Goal: Information Seeking & Learning: Learn about a topic

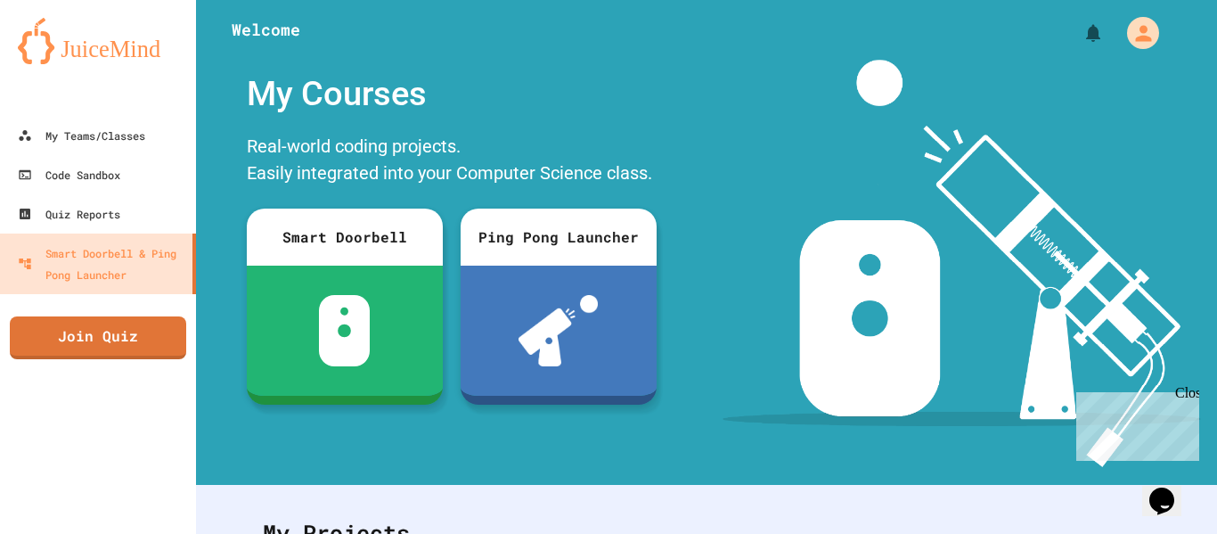
click at [1189, 389] on div "Close" at bounding box center [1186, 396] width 22 height 22
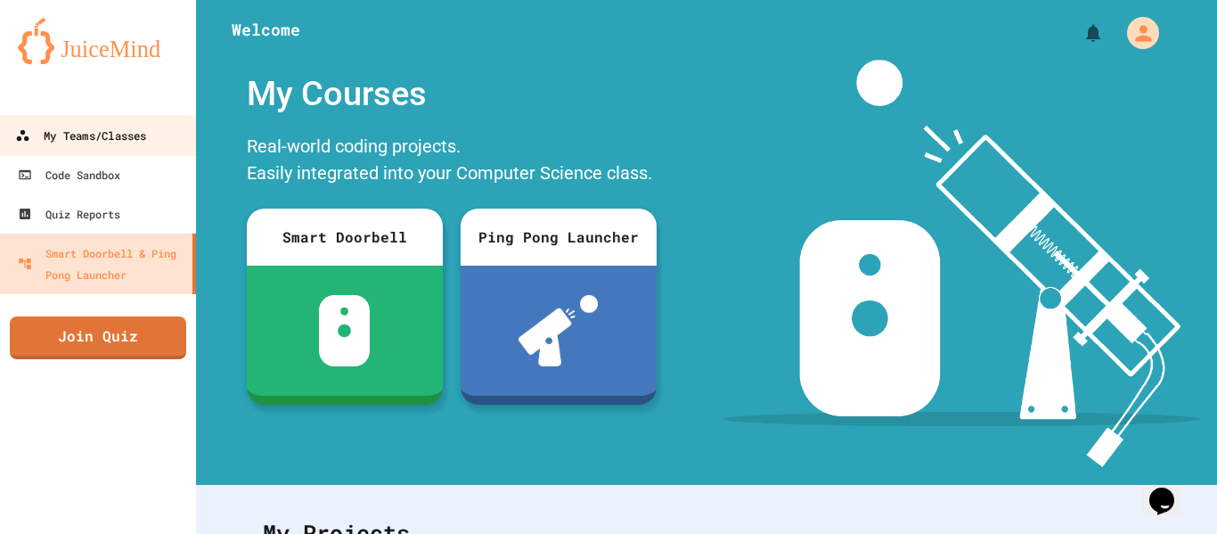
click at [70, 135] on div "My Teams/Classes" at bounding box center [80, 136] width 131 height 22
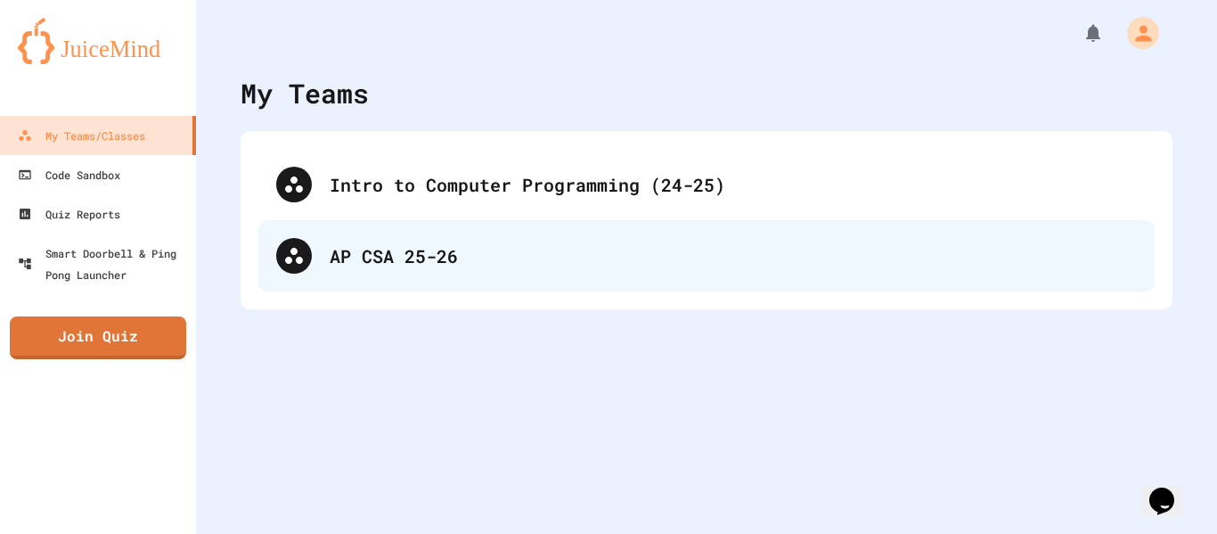
click at [477, 260] on div "AP CSA 25-26" at bounding box center [733, 255] width 807 height 27
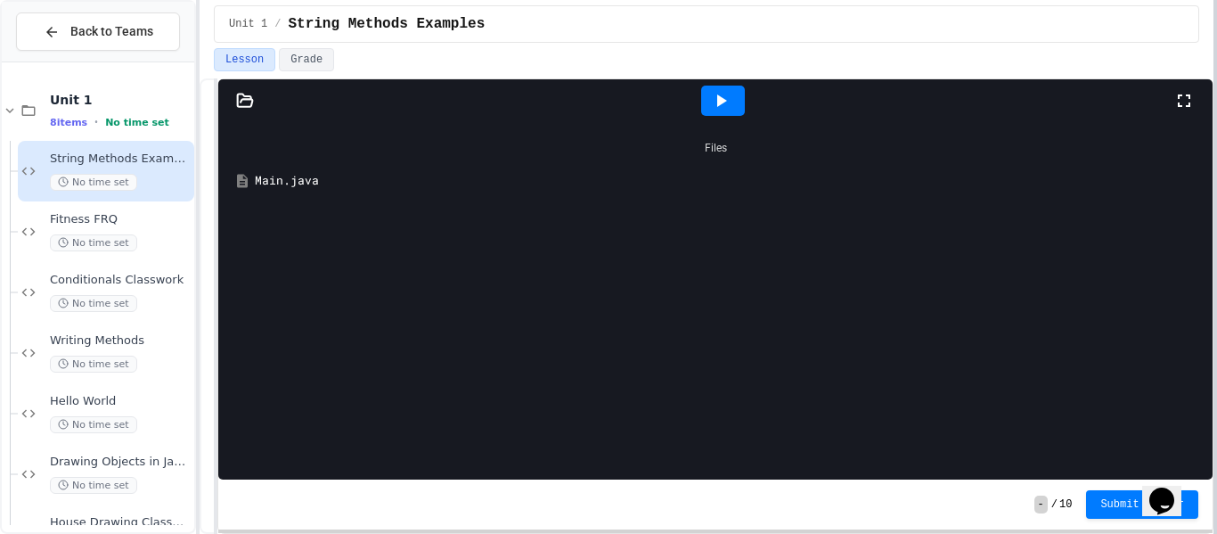
click at [1216, 281] on div at bounding box center [1215, 267] width 4 height 534
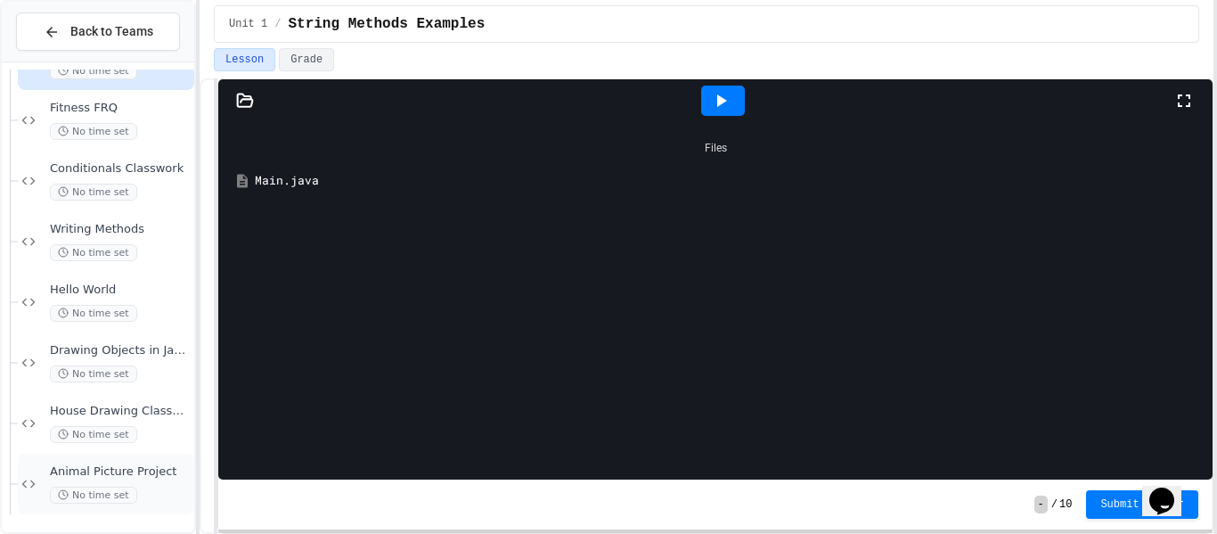
click at [150, 465] on span "Animal Picture Project" at bounding box center [120, 471] width 141 height 15
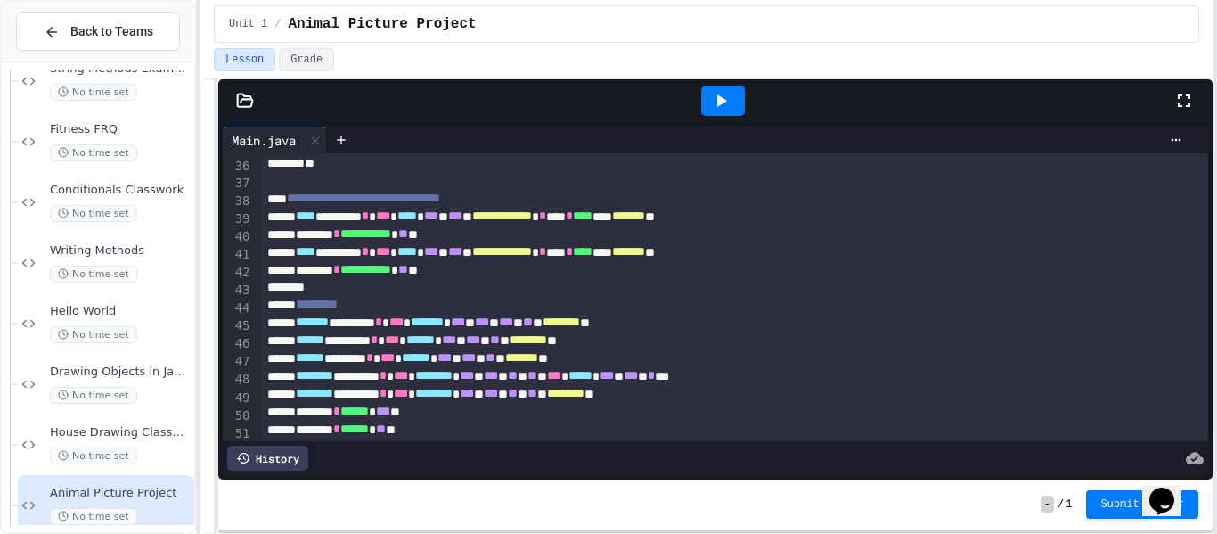
scroll to position [625, 0]
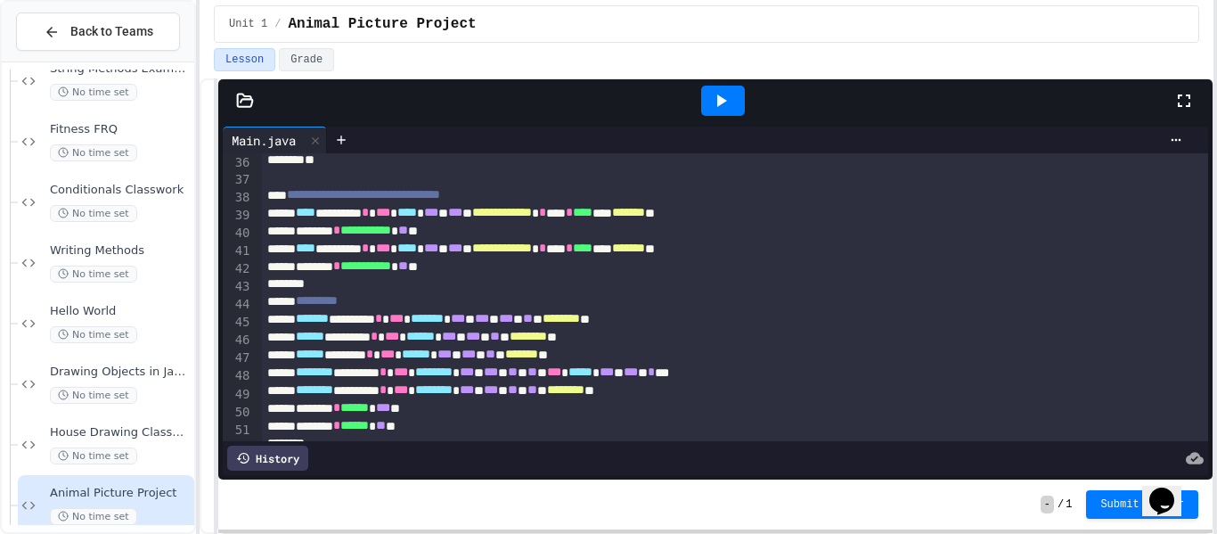
click at [719, 94] on icon at bounding box center [720, 100] width 21 height 21
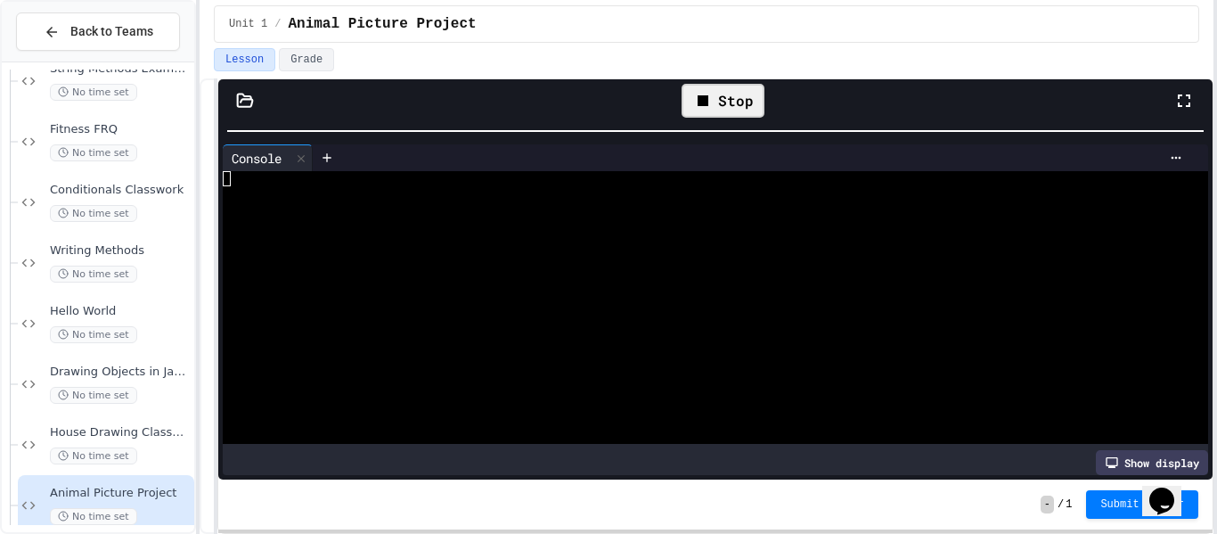
click at [657, 101] on div "**********" at bounding box center [715, 279] width 994 height 400
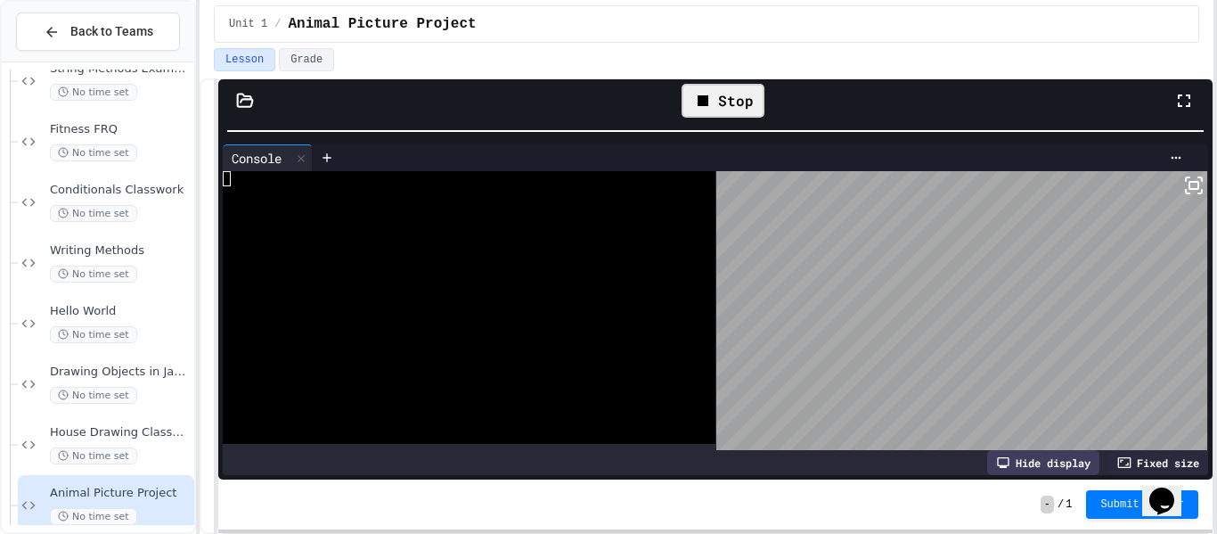
click at [728, 100] on div "Stop" at bounding box center [722, 101] width 83 height 34
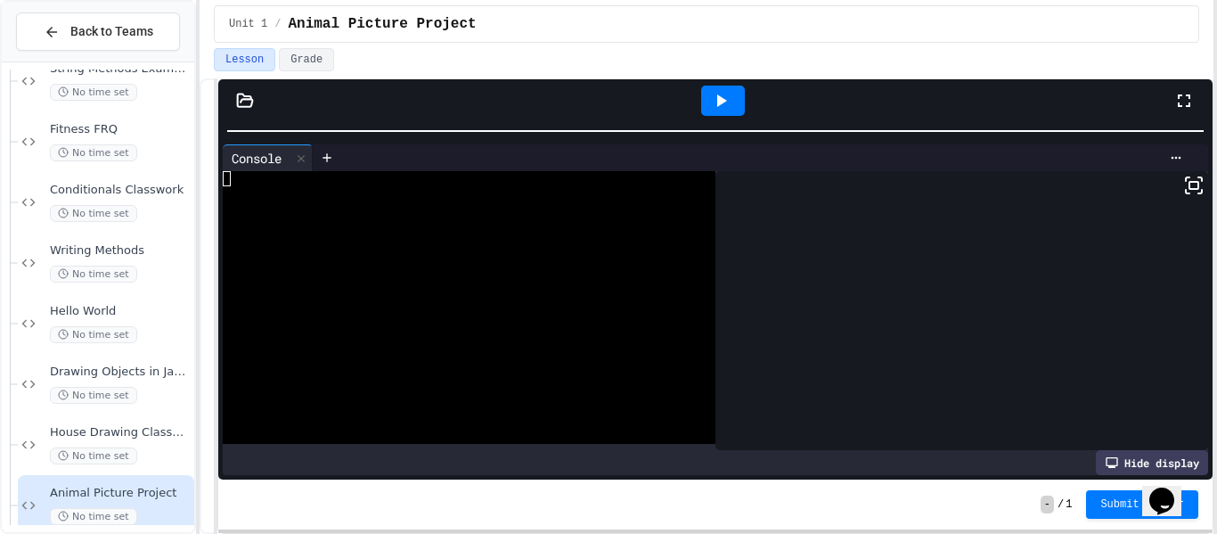
click at [728, 99] on icon at bounding box center [720, 100] width 21 height 21
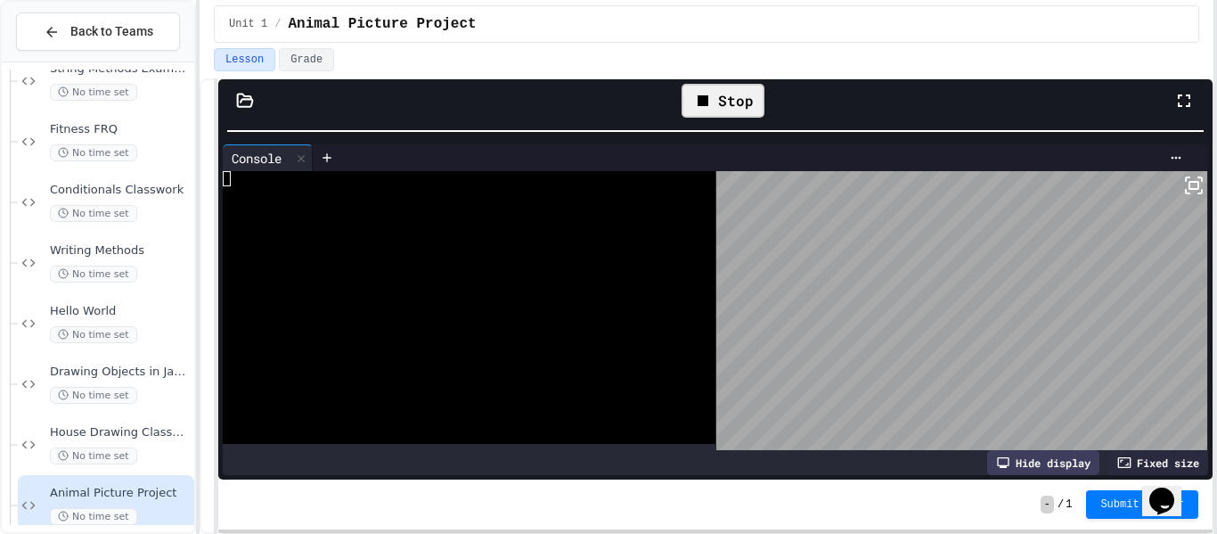
click at [727, 112] on div "Stop" at bounding box center [722, 101] width 83 height 34
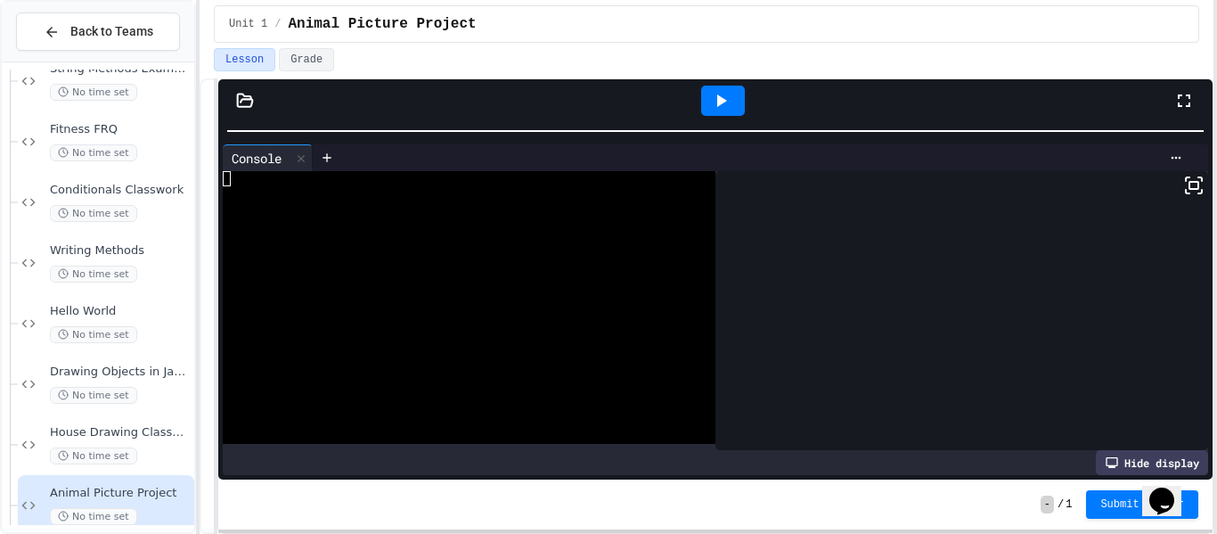
click at [723, 112] on div at bounding box center [723, 101] width 44 height 30
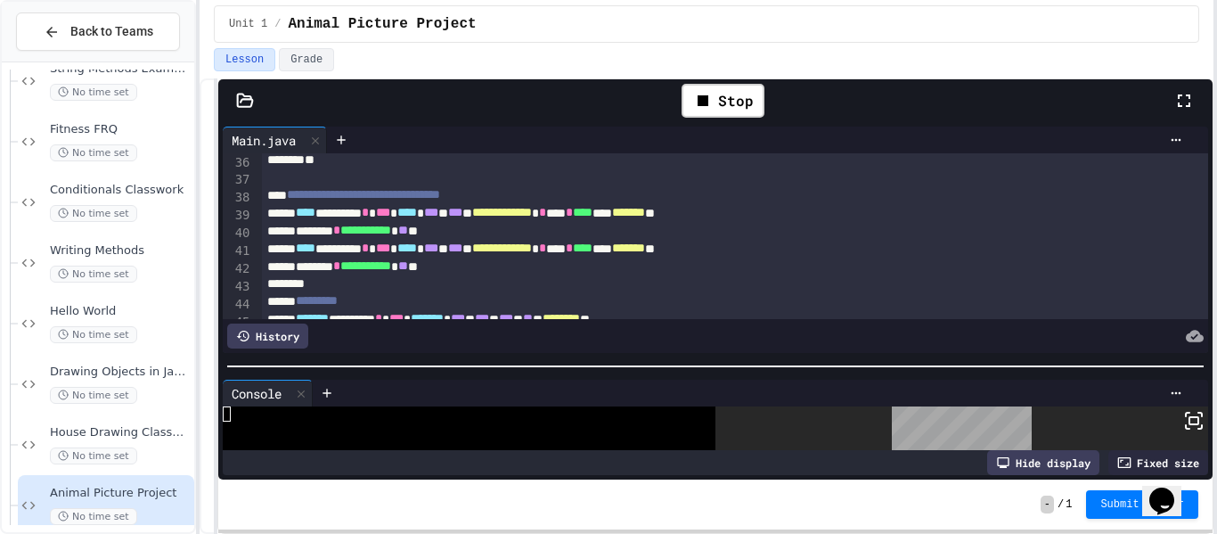
click at [868, 394] on div "**********" at bounding box center [715, 300] width 994 height 357
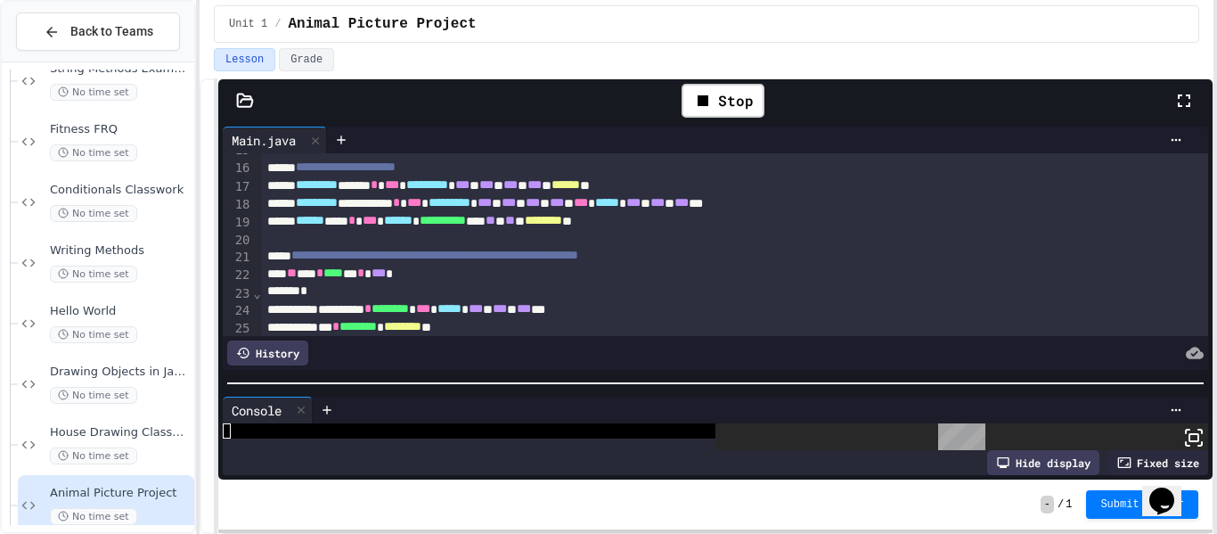
scroll to position [0, 0]
